Goal: Task Accomplishment & Management: Use online tool/utility

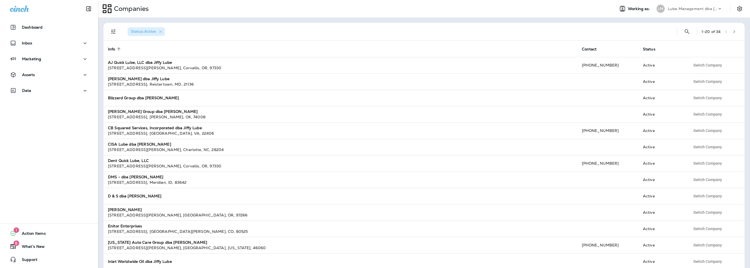
click at [680, 10] on p "Lube Management dba [PERSON_NAME]" at bounding box center [692, 9] width 49 height 4
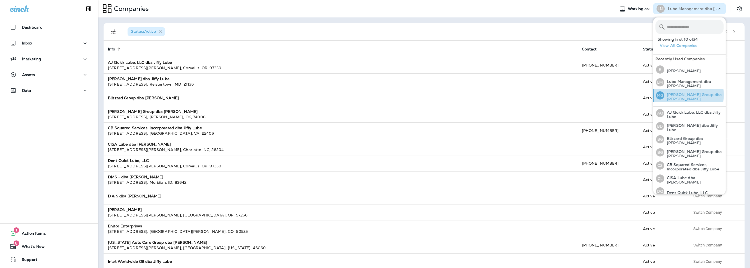
click at [686, 95] on p "[PERSON_NAME] Group dba [PERSON_NAME]" at bounding box center [693, 96] width 59 height 9
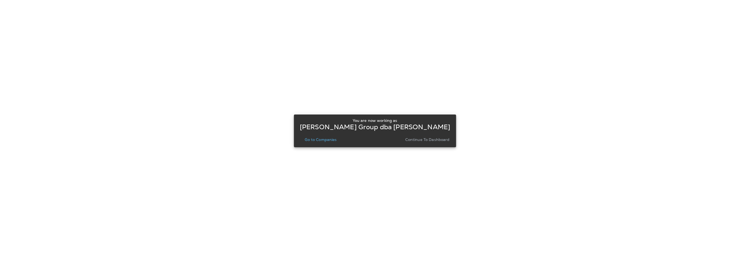
click at [321, 138] on p "Go to Companies" at bounding box center [321, 139] width 32 height 4
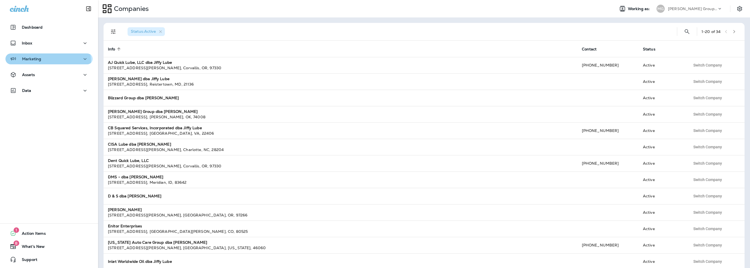
click at [43, 62] on div "Marketing" at bounding box center [49, 59] width 78 height 7
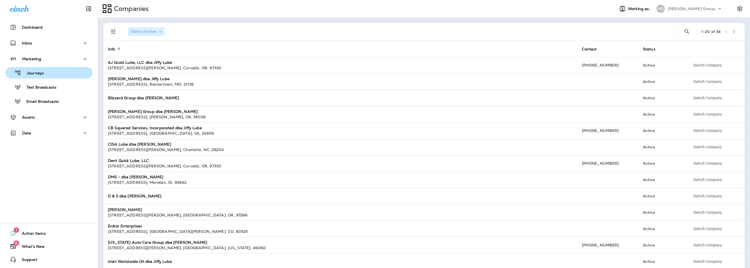
click at [41, 71] on p "Journeys" at bounding box center [32, 73] width 23 height 5
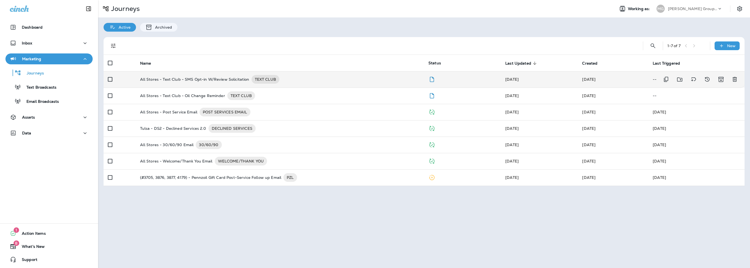
click at [193, 81] on p "All Stores - Text Club - SMS Opt-in W/Review Solicitation" at bounding box center [194, 79] width 109 height 9
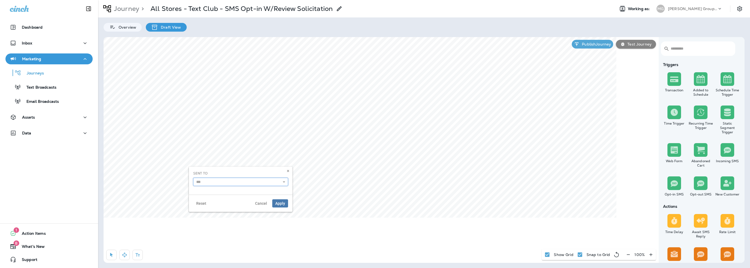
click at [208, 181] on input "text" at bounding box center [240, 182] width 95 height 8
click at [220, 173] on div "Sent To All" at bounding box center [240, 178] width 95 height 15
click at [260, 200] on button "Cancel" at bounding box center [261, 203] width 18 height 8
click at [257, 202] on span "Cancel" at bounding box center [261, 203] width 12 height 4
click at [213, 180] on input "text" at bounding box center [240, 182] width 95 height 8
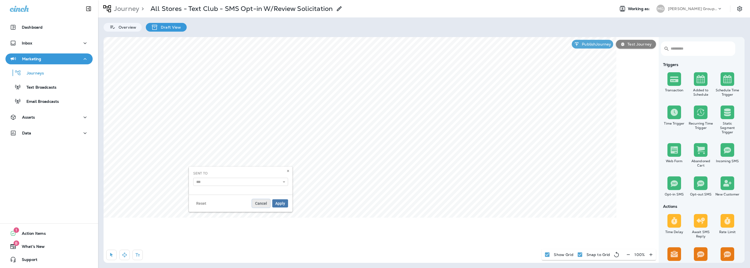
click at [255, 202] on button "Cancel" at bounding box center [261, 203] width 18 height 8
click at [673, 182] on img at bounding box center [674, 183] width 8 height 8
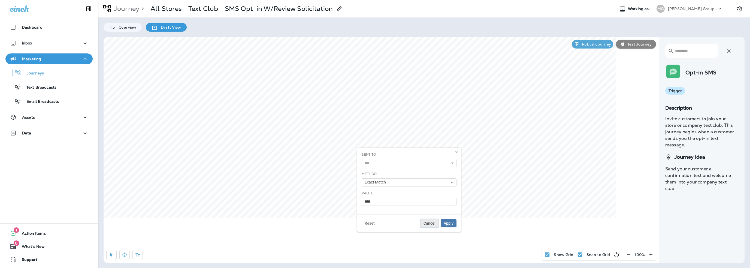
click at [432, 223] on span "Cancel" at bounding box center [429, 223] width 12 height 4
click at [729, 50] on icon "button" at bounding box center [728, 51] width 7 height 7
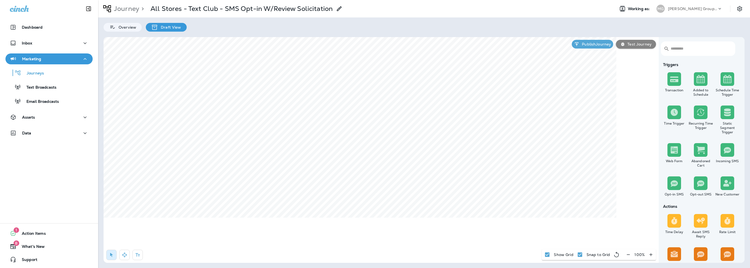
click at [730, 108] on img at bounding box center [727, 112] width 8 height 8
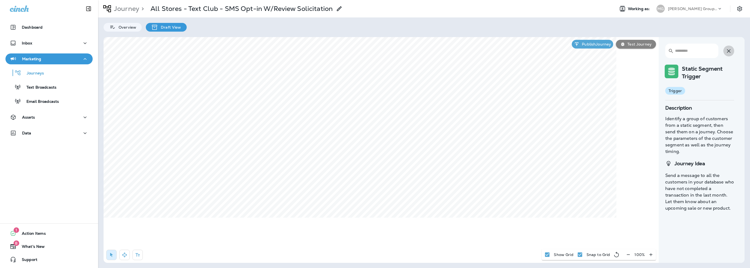
click at [729, 52] on icon "button" at bounding box center [728, 51] width 7 height 7
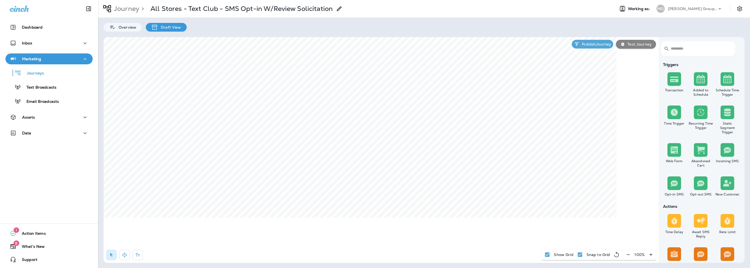
click at [673, 79] on img at bounding box center [674, 79] width 8 height 8
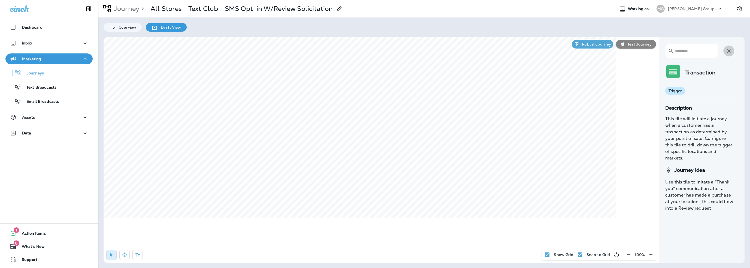
click at [728, 51] on icon "button" at bounding box center [728, 51] width 7 height 7
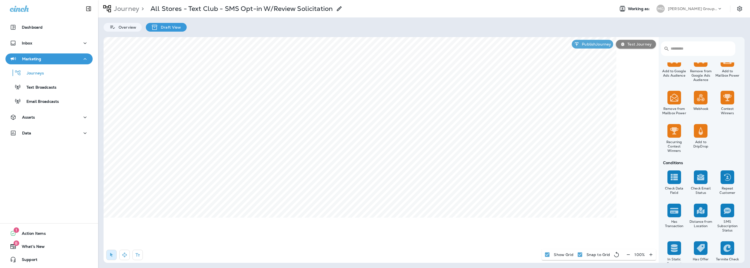
scroll to position [354, 0]
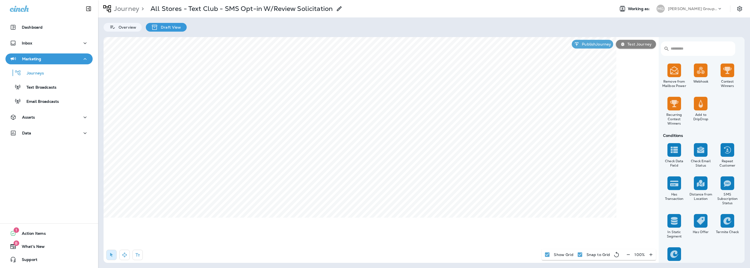
click at [672, 184] on img at bounding box center [674, 183] width 8 height 8
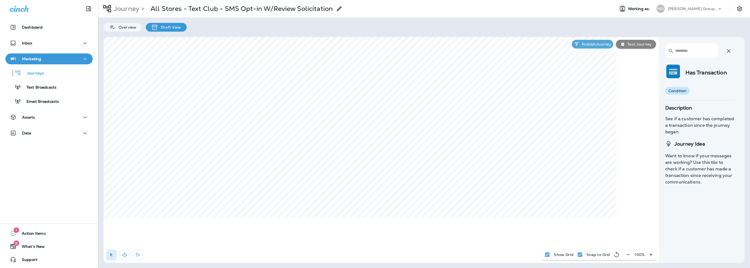
click at [728, 54] on button "button" at bounding box center [728, 50] width 11 height 11
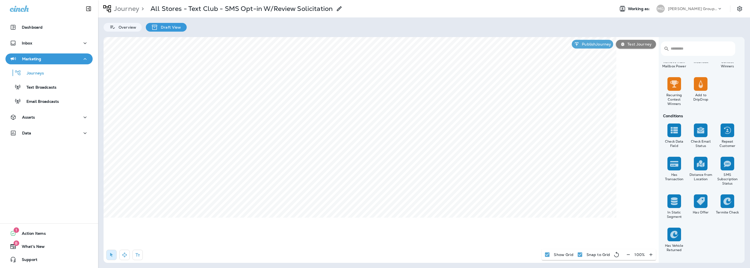
scroll to position [382, 0]
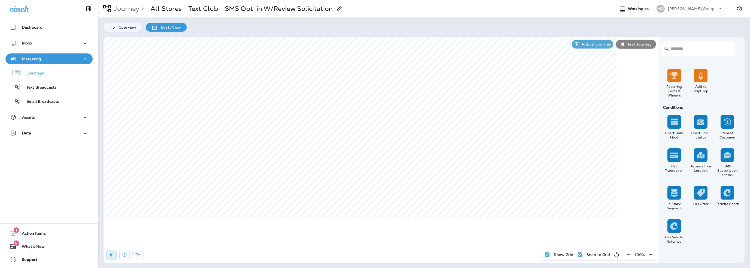
click at [726, 195] on img at bounding box center [727, 192] width 8 height 8
